Goal: Transaction & Acquisition: Subscribe to service/newsletter

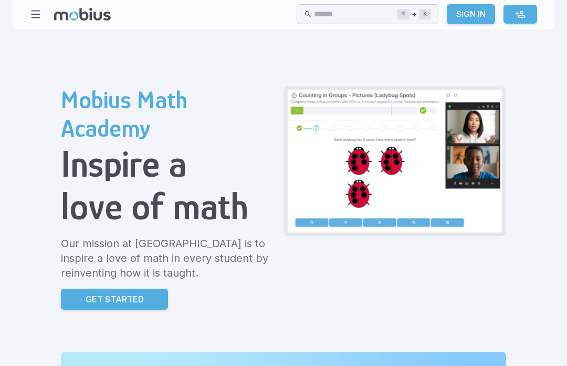
click at [368, 13] on input "text" at bounding box center [355, 14] width 83 height 20
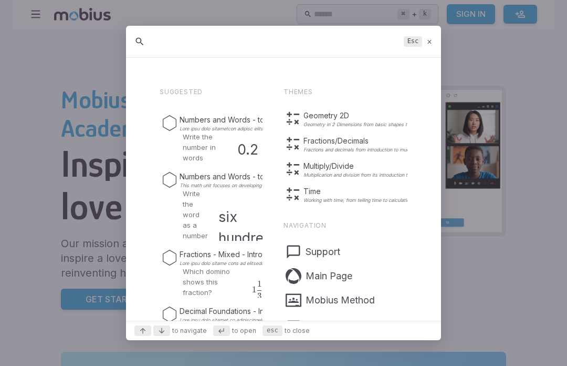
click at [428, 46] on icon at bounding box center [430, 42] width 7 height 8
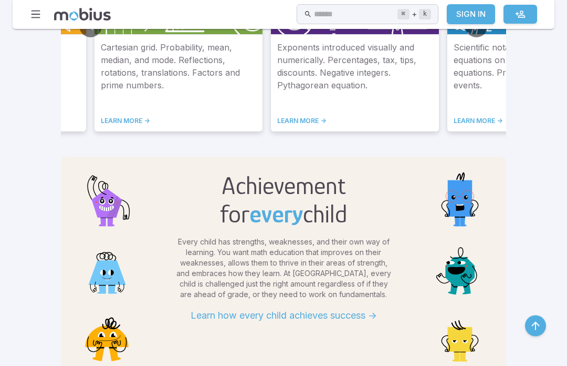
scroll to position [728, 0]
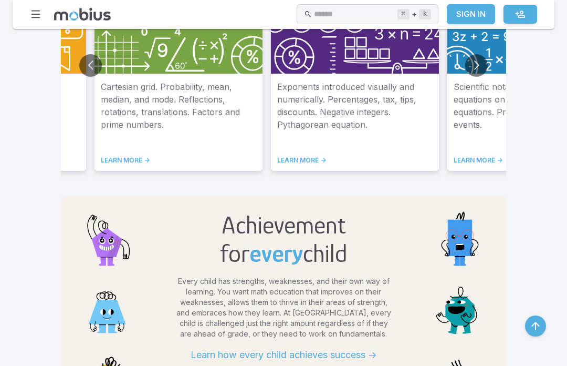
click at [428, 15] on kbd "k" at bounding box center [425, 14] width 12 height 11
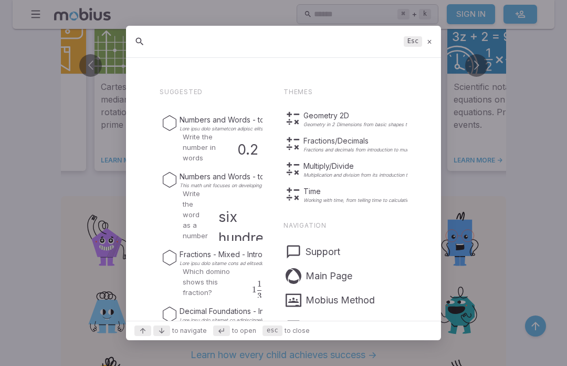
click at [419, 49] on div "Esc" at bounding box center [283, 42] width 315 height 32
click at [412, 45] on kbd "Esc" at bounding box center [413, 41] width 18 height 11
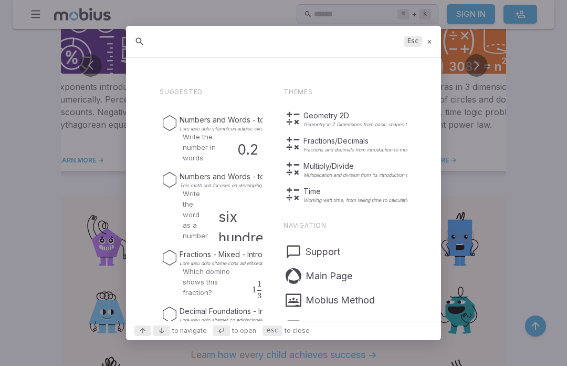
click at [378, 51] on input "text" at bounding box center [275, 41] width 248 height 19
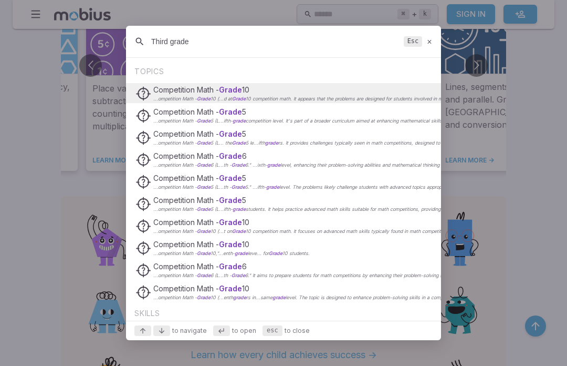
click at [204, 50] on input "Third grade" at bounding box center [275, 41] width 248 height 19
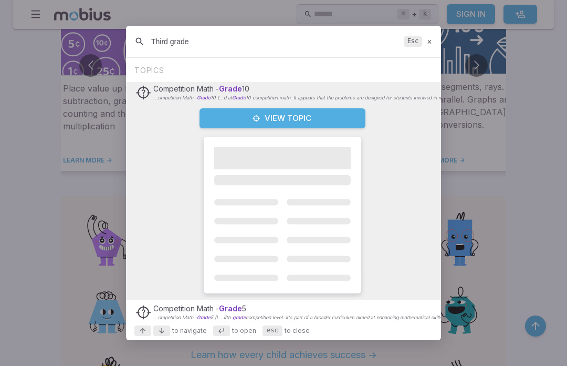
click at [356, 49] on input "Third grade" at bounding box center [275, 41] width 248 height 19
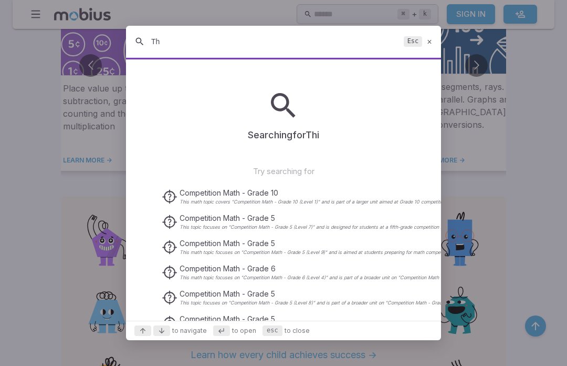
type input "T"
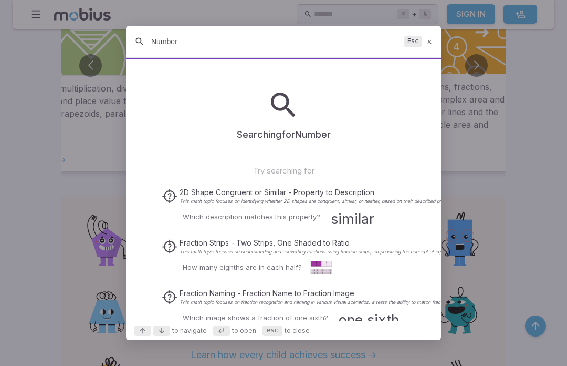
type input "Numbers"
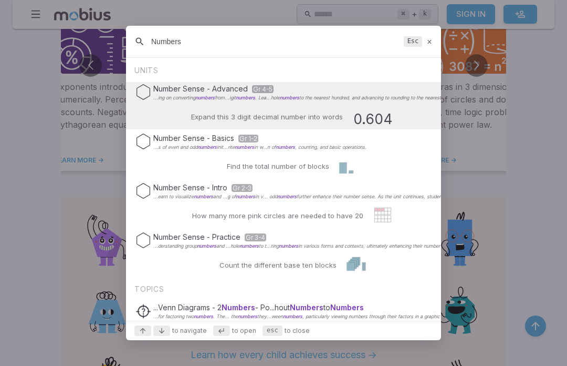
click at [476, 112] on div at bounding box center [283, 183] width 567 height 366
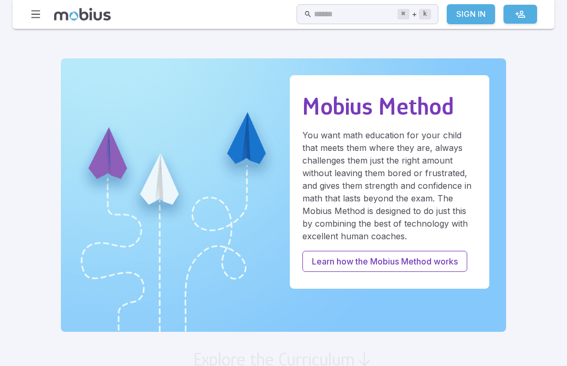
scroll to position [0, 0]
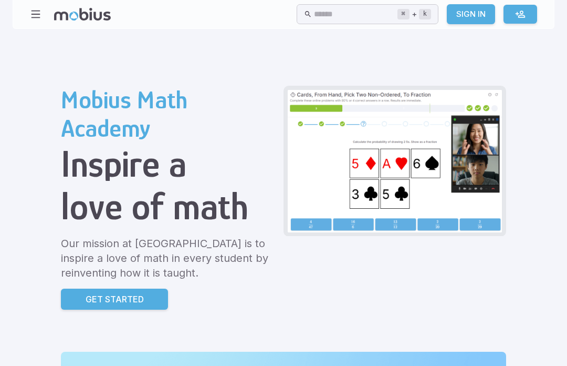
click at [526, 19] on link at bounding box center [521, 14] width 34 height 19
click at [517, 15] on icon at bounding box center [520, 14] width 11 height 11
